Goal: Information Seeking & Learning: Check status

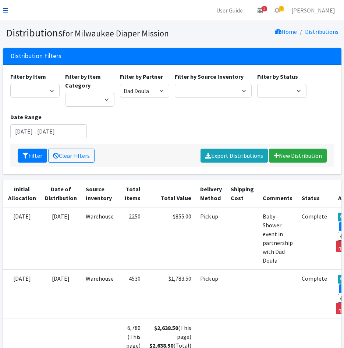
click at [4, 10] on icon at bounding box center [5, 10] width 5 height 6
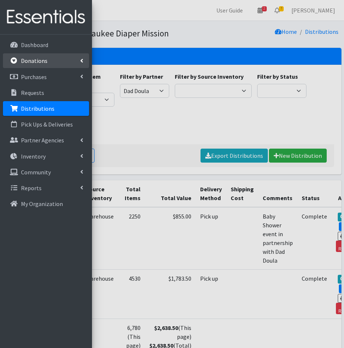
click at [35, 59] on p "Donations" at bounding box center [34, 60] width 27 height 7
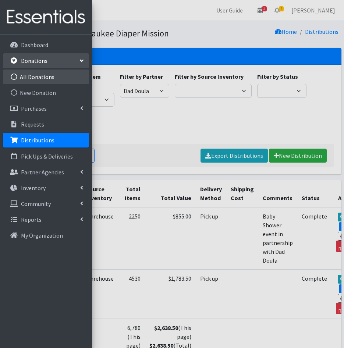
click at [34, 80] on link "All Donations" at bounding box center [46, 77] width 86 height 15
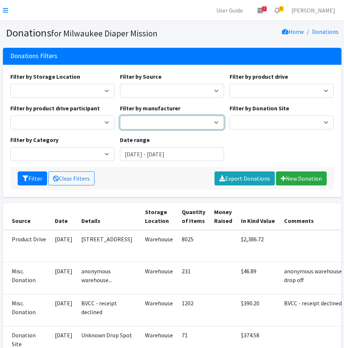
click at [156, 119] on select "Huggies" at bounding box center [172, 123] width 104 height 14
select select "131"
click at [120, 116] on select "Huggies" at bounding box center [172, 123] width 104 height 14
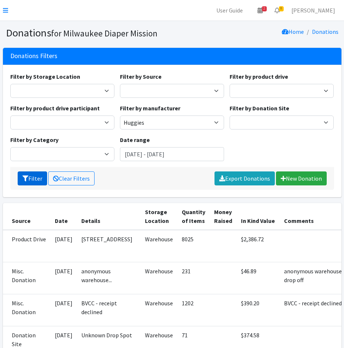
click at [32, 176] on button "Filter" at bounding box center [32, 179] width 29 height 14
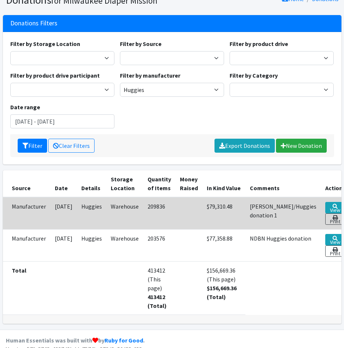
scroll to position [35, 0]
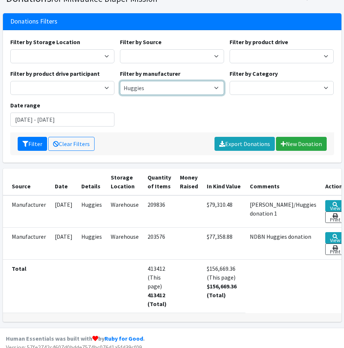
click at [173, 92] on select "Huggies" at bounding box center [172, 88] width 104 height 14
click at [172, 90] on select "Huggies" at bounding box center [172, 88] width 104 height 14
click at [80, 119] on input "June 13, 2025 - September 13, 2025" at bounding box center [62, 120] width 104 height 14
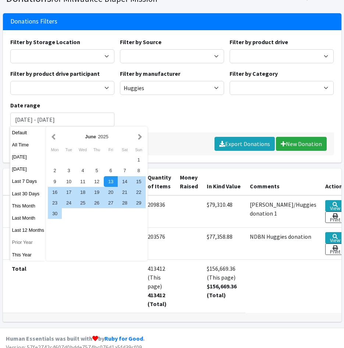
click at [24, 245] on button "Prior Year" at bounding box center [28, 242] width 36 height 11
type input "[DATE] - [DATE]"
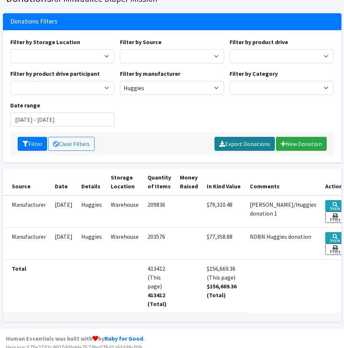
click at [228, 144] on link "Export Donations" at bounding box center [245, 144] width 60 height 14
click at [38, 145] on button "Filter" at bounding box center [32, 144] width 29 height 14
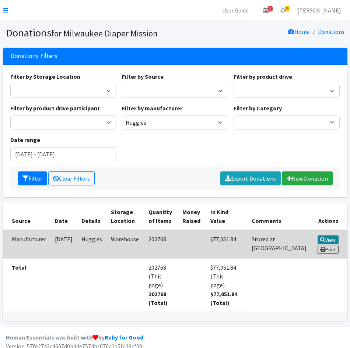
click at [332, 241] on link "View" at bounding box center [327, 240] width 21 height 9
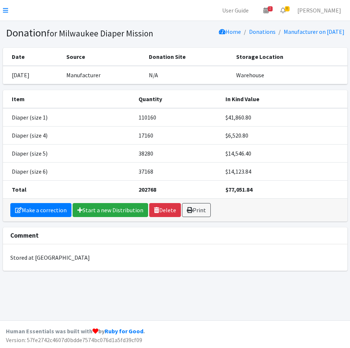
click at [292, 269] on div "Stored at [GEOGRAPHIC_DATA]" at bounding box center [175, 258] width 344 height 27
click at [2, 7] on nav "User Guide 2 2 Pick-ups remaining this week View Calendar 8 8 Requests 0 Partne…" at bounding box center [175, 10] width 350 height 21
click at [4, 8] on icon at bounding box center [5, 10] width 5 height 6
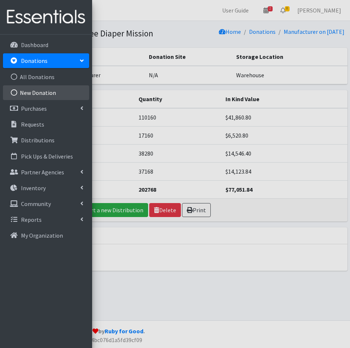
click at [36, 92] on link "New Donation" at bounding box center [46, 92] width 86 height 15
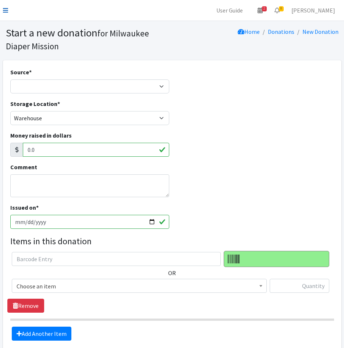
click at [5, 7] on link at bounding box center [5, 10] width 5 height 9
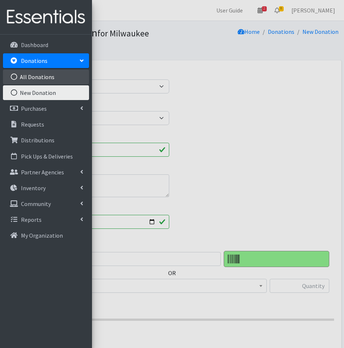
click at [26, 78] on link "All Donations" at bounding box center [46, 77] width 86 height 15
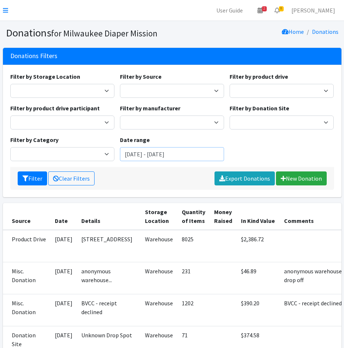
click at [163, 157] on input "June 13, 2025 - September 13, 2025" at bounding box center [172, 154] width 104 height 14
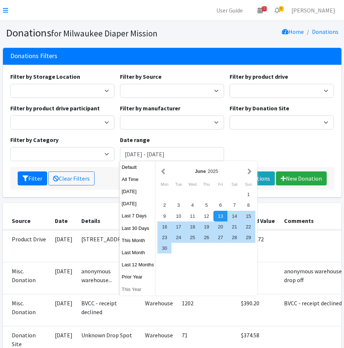
click at [134, 288] on button "This Year" at bounding box center [138, 289] width 36 height 11
type input "[DATE] - [DATE]"
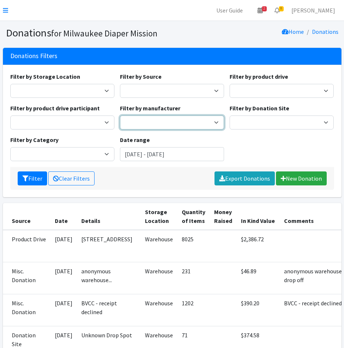
click at [188, 118] on select "Huggies" at bounding box center [172, 123] width 104 height 14
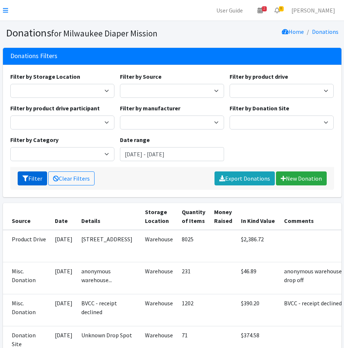
click at [24, 177] on icon "submit" at bounding box center [25, 179] width 6 height 6
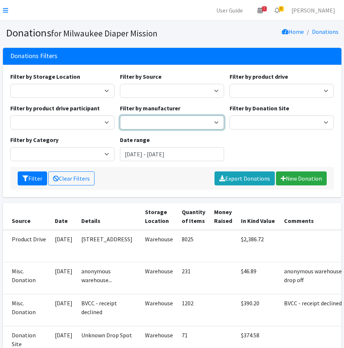
drag, startPoint x: 0, startPoint y: 0, endPoint x: 147, endPoint y: 124, distance: 192.3
click at [147, 123] on select "Baby2Baby [PERSON_NAME]'s Diapers Huggies Snappi Baby" at bounding box center [172, 123] width 104 height 14
select select "60"
click at [120, 116] on select "Baby2Baby Jake's Diapers Huggies Snappi Baby" at bounding box center [172, 123] width 104 height 14
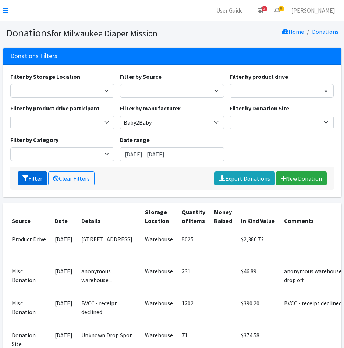
drag, startPoint x: 30, startPoint y: 179, endPoint x: 34, endPoint y: 186, distance: 7.5
click at [30, 179] on button "Filter" at bounding box center [32, 179] width 29 height 14
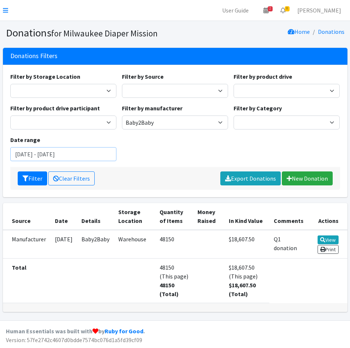
click at [58, 155] on input "January 1, 2025 - December 31, 2025" at bounding box center [63, 154] width 106 height 14
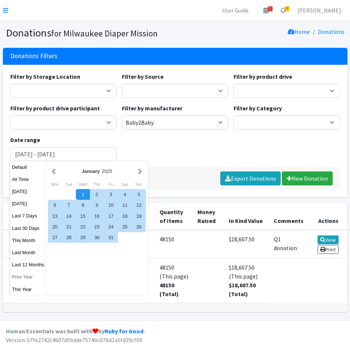
click at [23, 280] on button "Prior Year" at bounding box center [28, 277] width 36 height 11
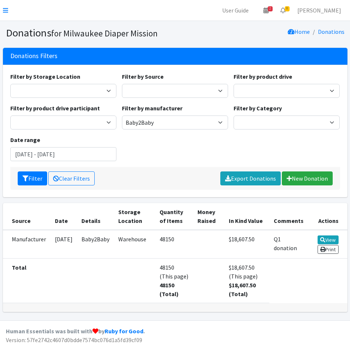
type input "January 1, 2024 - December 31, 2024"
click at [29, 179] on button "Filter" at bounding box center [32, 179] width 29 height 14
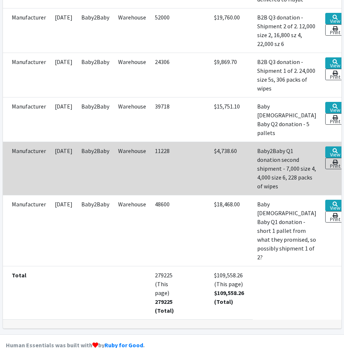
scroll to position [295, 0]
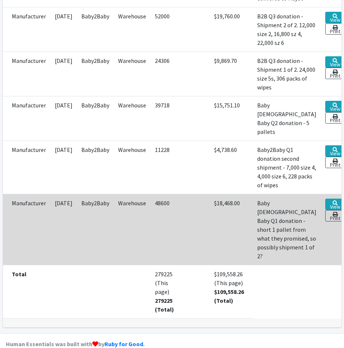
drag, startPoint x: 213, startPoint y: 256, endPoint x: 191, endPoint y: 255, distance: 21.7
click at [212, 256] on td "$18,468.00" at bounding box center [231, 229] width 43 height 71
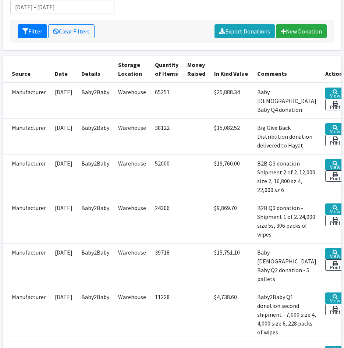
scroll to position [0, 0]
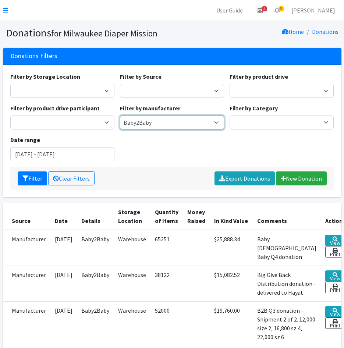
click at [191, 124] on select "Baby2Baby" at bounding box center [172, 123] width 104 height 14
drag, startPoint x: 147, startPoint y: 181, endPoint x: 137, endPoint y: 176, distance: 11.0
click at [147, 181] on div "Filter Clear Filters Export Donations New Donation" at bounding box center [172, 178] width 324 height 23
drag, startPoint x: 154, startPoint y: 128, endPoint x: 155, endPoint y: 124, distance: 4.7
click at [154, 127] on select "Baby2Baby" at bounding box center [172, 123] width 104 height 14
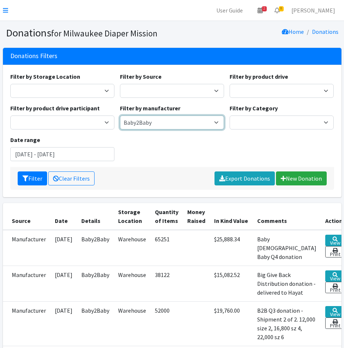
select select
click at [120, 116] on select "Baby2Baby" at bounding box center [172, 123] width 104 height 14
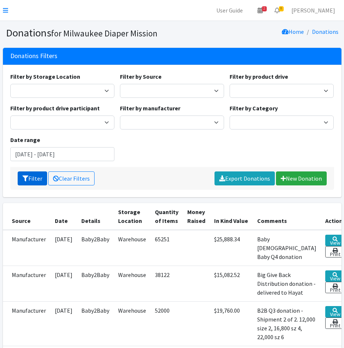
click at [32, 178] on button "Filter" at bounding box center [32, 179] width 29 height 14
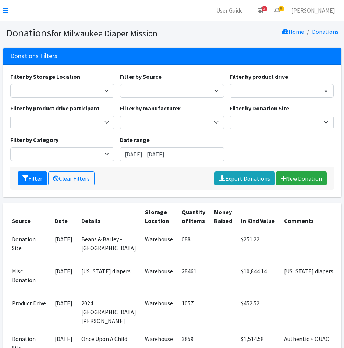
click at [166, 124] on select "Baby2Baby Saalt Huggies U by Kotex" at bounding box center [172, 123] width 104 height 14
select select "157"
click at [120, 116] on select "Baby2Baby Saalt Huggies U by Kotex" at bounding box center [172, 123] width 104 height 14
click at [31, 179] on button "Filter" at bounding box center [32, 179] width 29 height 14
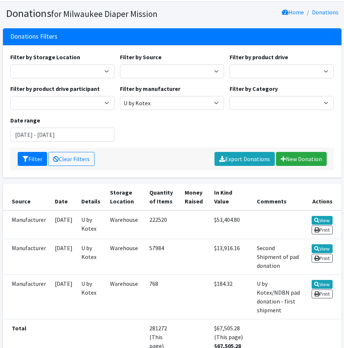
scroll to position [70, 0]
